Goal: Task Accomplishment & Management: Complete application form

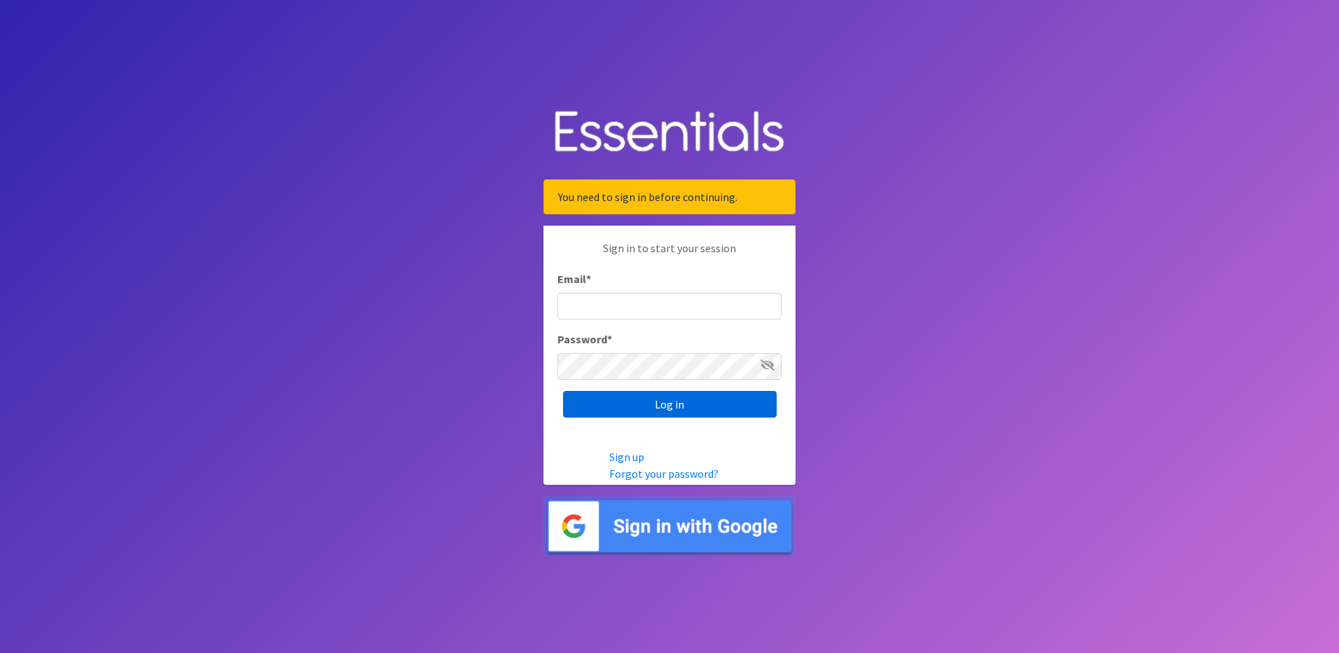
type input "[PERSON_NAME][EMAIL_ADDRESS][PERSON_NAME][DOMAIN_NAME]"
click at [676, 406] on input "Log in" at bounding box center [670, 404] width 214 height 27
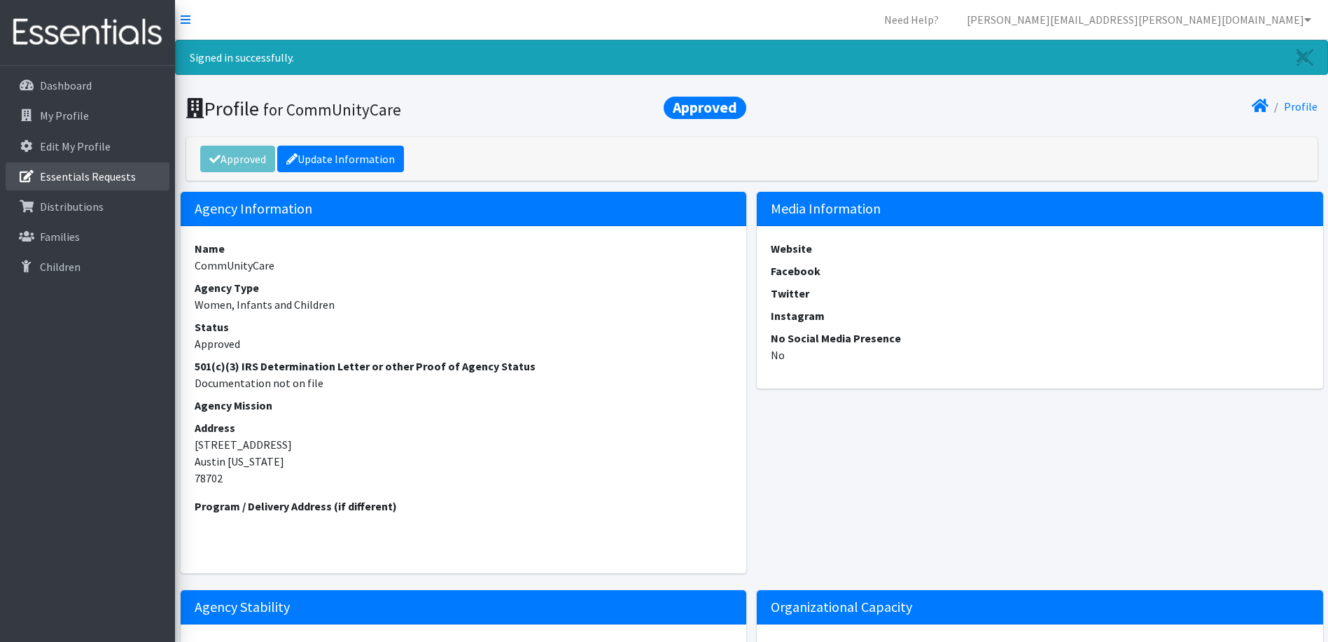
click at [89, 172] on p "Essentials Requests" at bounding box center [88, 176] width 96 height 14
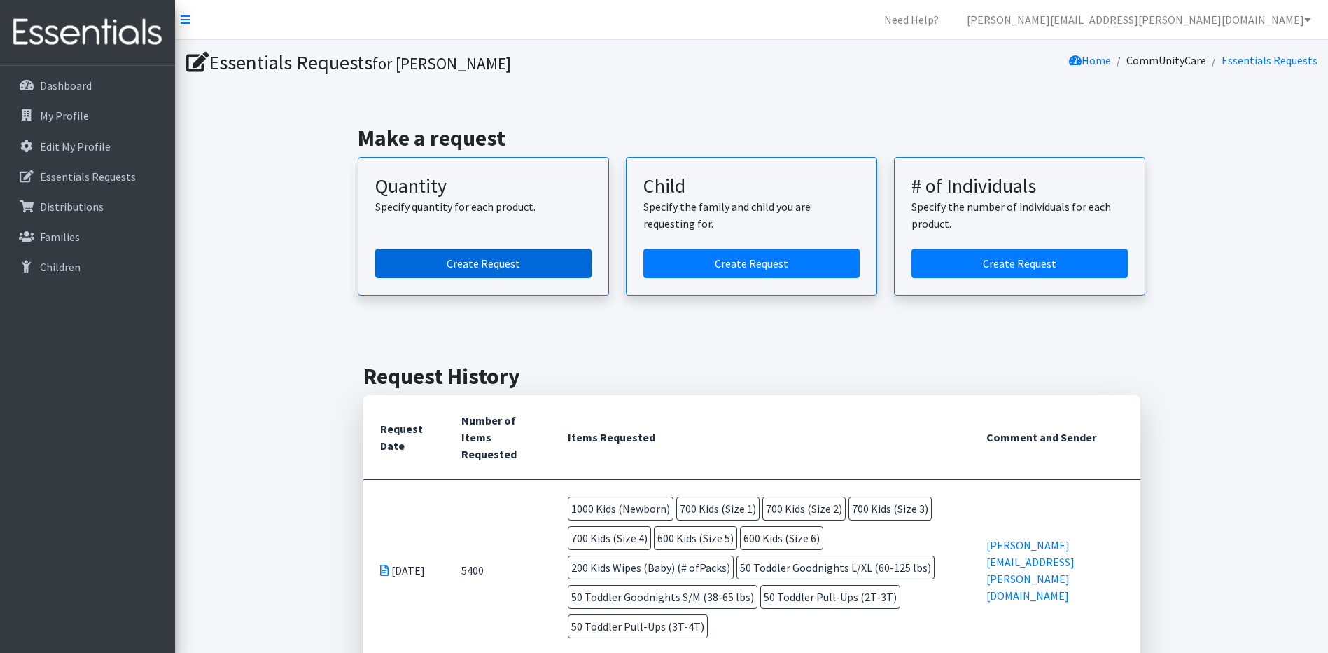
click at [491, 265] on link "Create Request" at bounding box center [483, 263] width 216 height 29
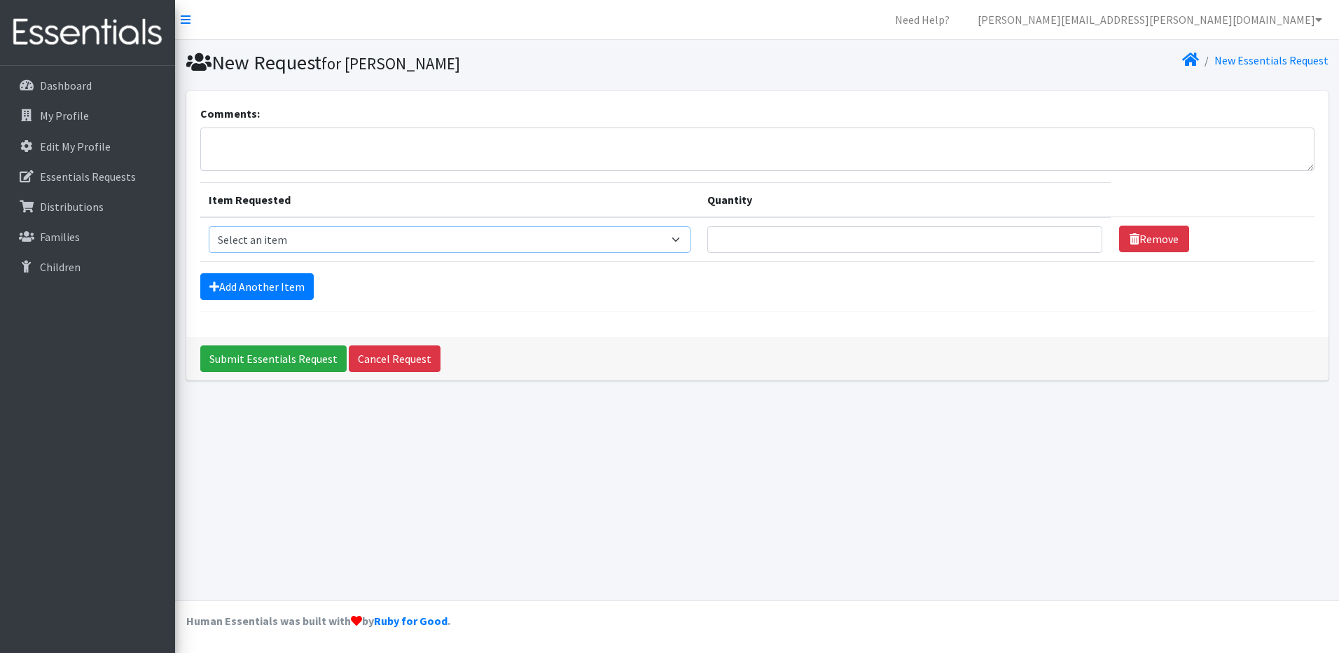
click at [401, 238] on select "Select an item Baby Formula Kids (Newborn) Kids (Preemie) Kids (Size 1) Kids (S…" at bounding box center [450, 239] width 482 height 27
